Goal: Information Seeking & Learning: Learn about a topic

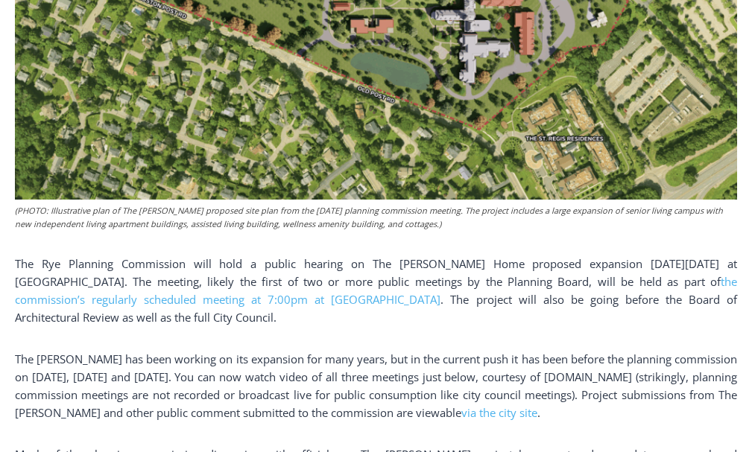
scroll to position [865, 0]
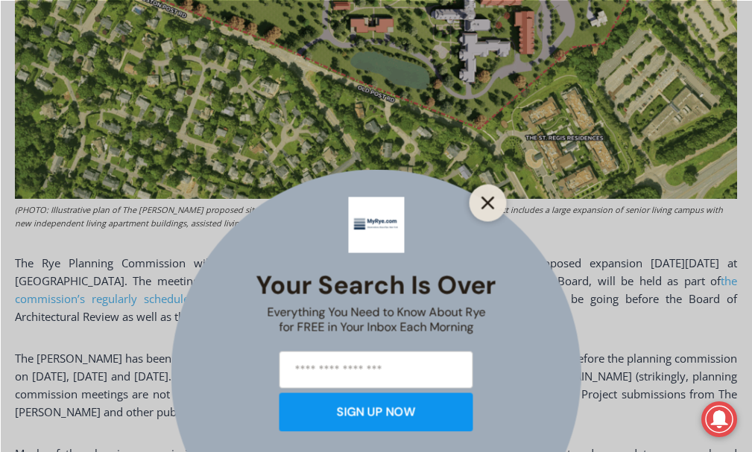
click at [492, 197] on line "Close" at bounding box center [487, 202] width 10 height 10
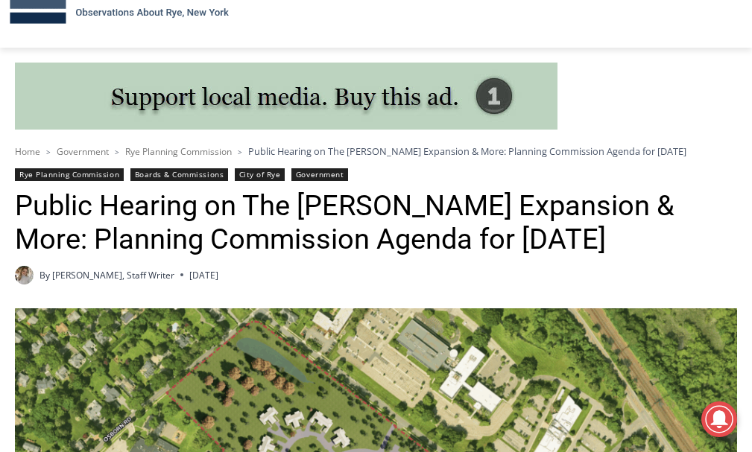
scroll to position [134, 0]
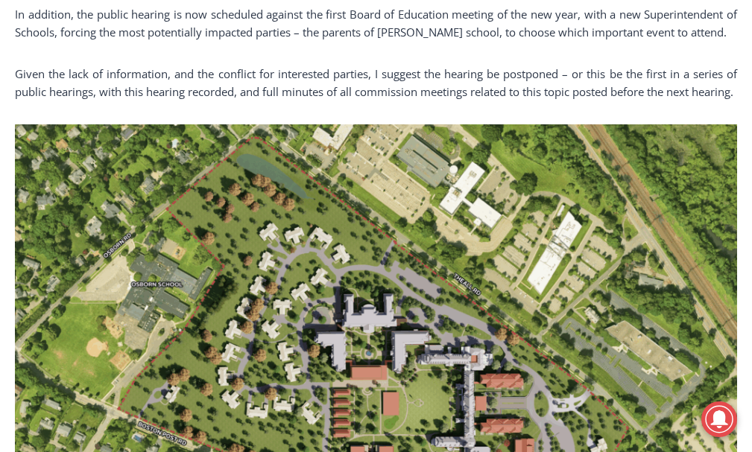
scroll to position [1266, 0]
